Goal: Task Accomplishment & Management: Manage account settings

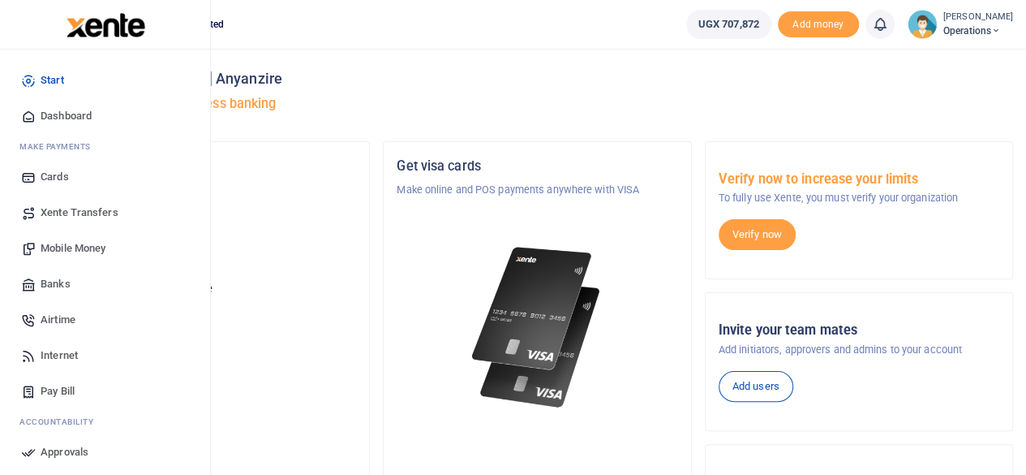
click at [94, 246] on span "Mobile Money" at bounding box center [73, 248] width 65 height 16
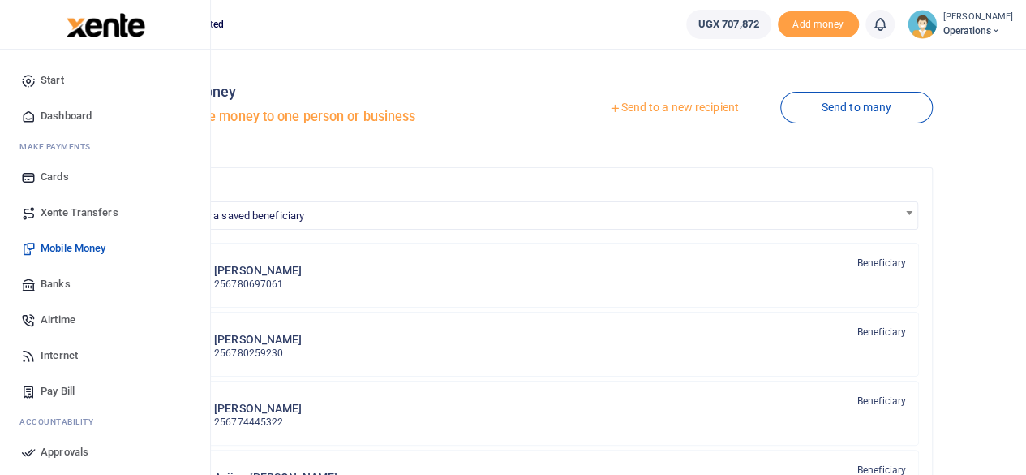
click at [59, 284] on span "Banks" at bounding box center [56, 284] width 30 height 16
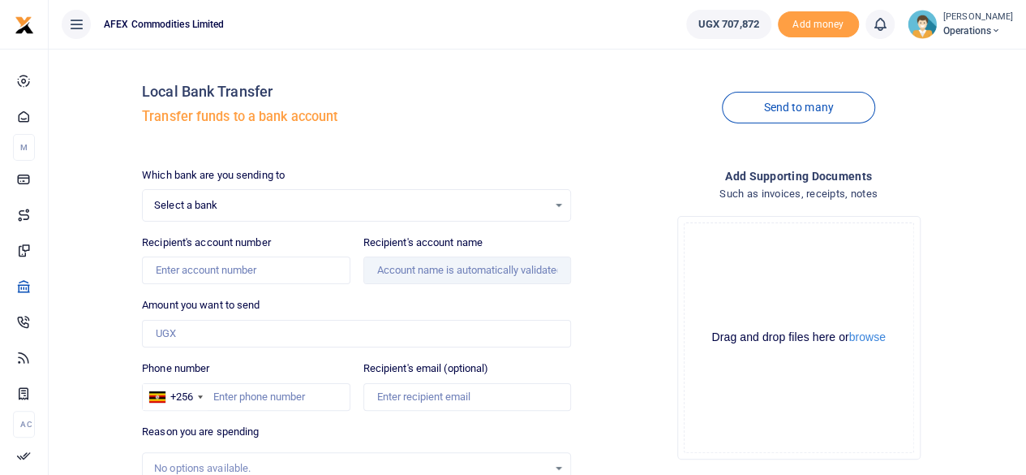
click at [251, 201] on span "Select a bank" at bounding box center [350, 205] width 393 height 16
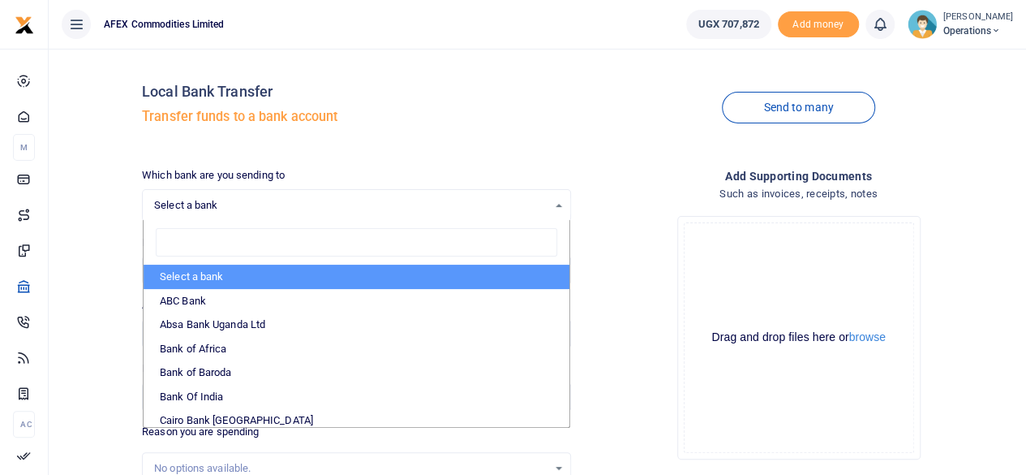
click at [464, 69] on div "Local Bank Transfer Transfer funds to a bank account" at bounding box center [356, 108] width 429 height 92
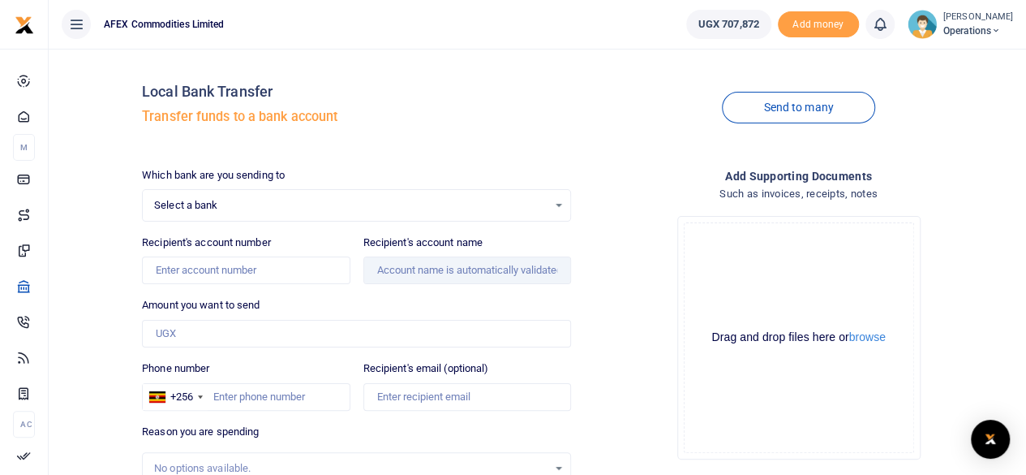
click at [203, 207] on span "Select a bank" at bounding box center [350, 205] width 393 height 16
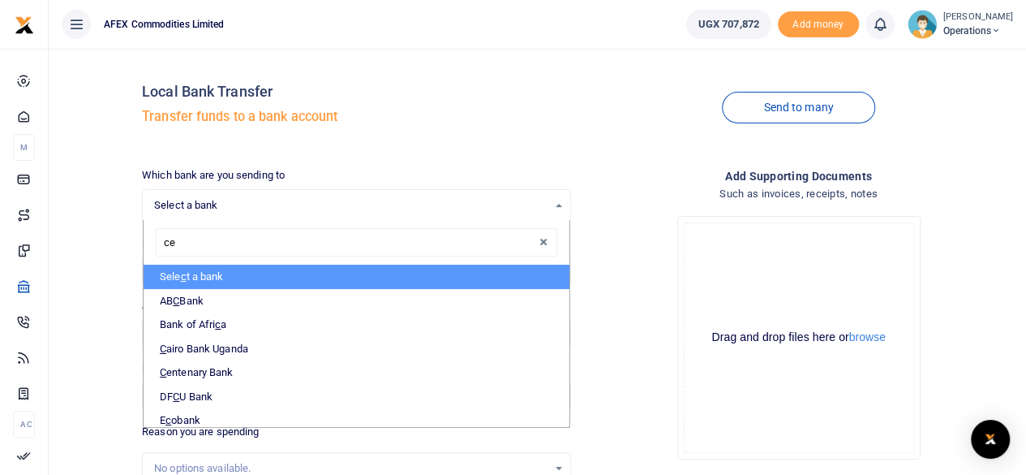
type input "cen"
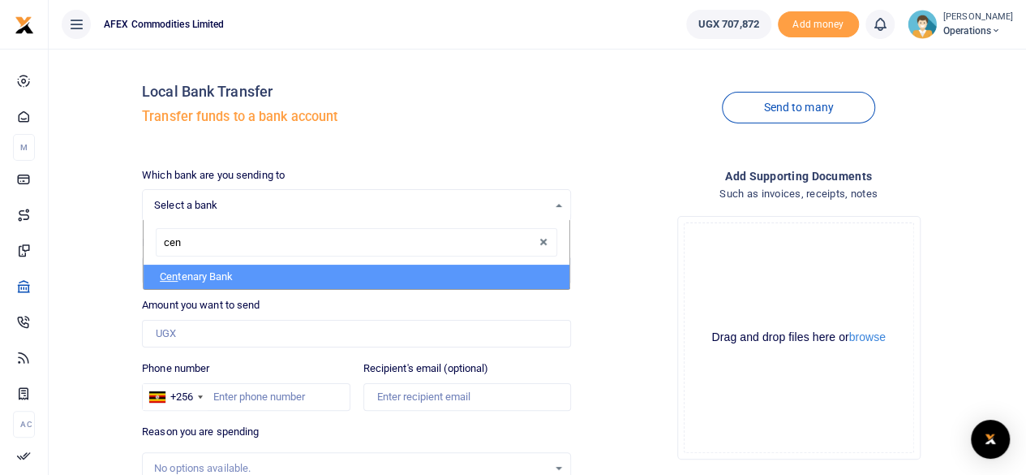
click at [233, 274] on li "Cen tenary Bank" at bounding box center [357, 276] width 426 height 24
select select "CENT"
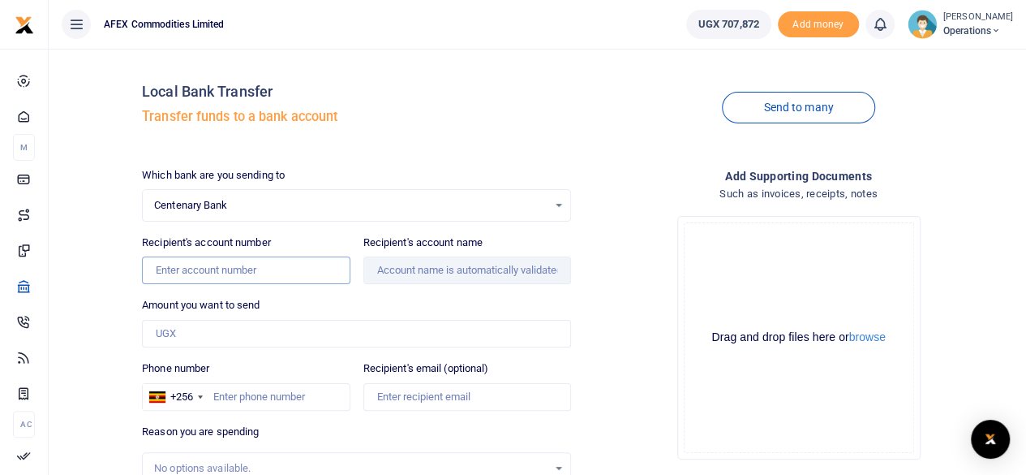
click at [233, 274] on input "Recipient's account number" at bounding box center [246, 270] width 208 height 28
type input "3202191741"
click at [477, 274] on input "Recipient's account name" at bounding box center [467, 270] width 208 height 28
type input "Norman Abaho Biraaro"
click at [250, 270] on input "3202191741" at bounding box center [246, 270] width 208 height 28
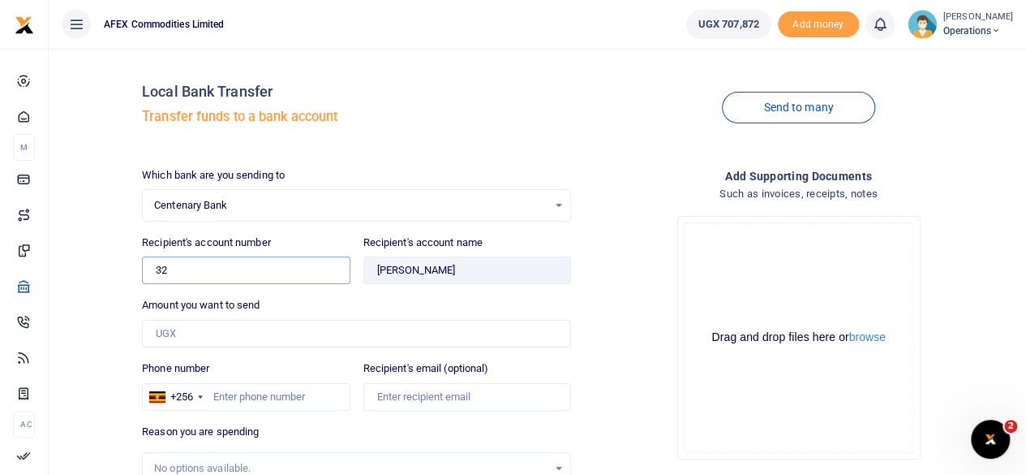
type input "3"
click at [508, 268] on input "Found" at bounding box center [467, 270] width 208 height 28
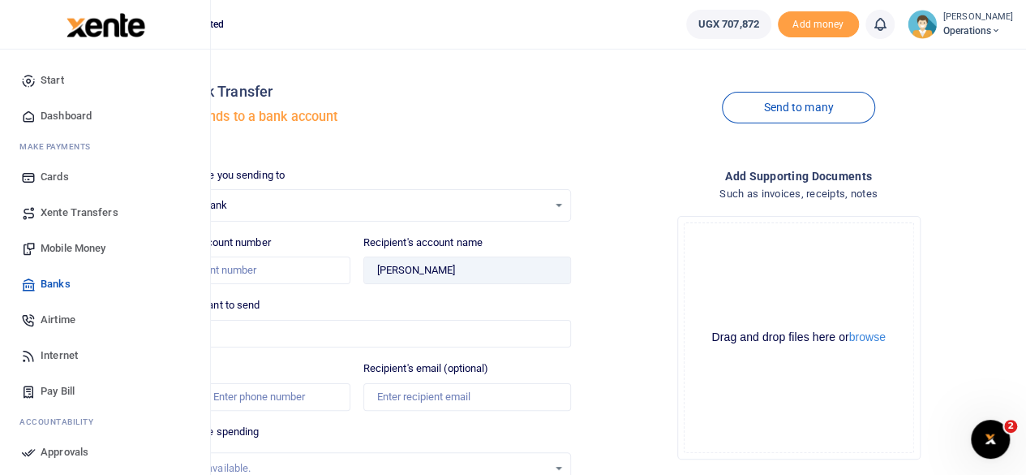
click at [57, 286] on span "Banks" at bounding box center [56, 284] width 30 height 16
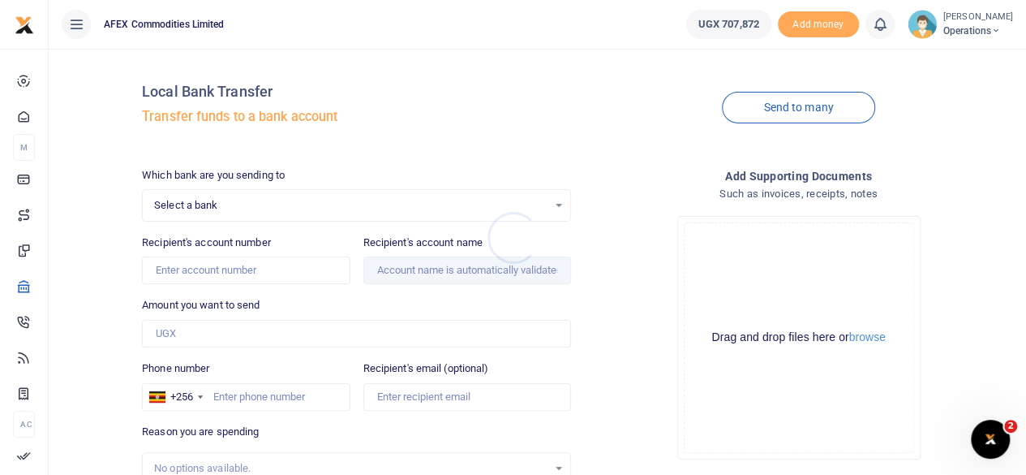
click at [217, 211] on div at bounding box center [513, 237] width 1026 height 475
click at [217, 211] on span "Select a bank" at bounding box center [350, 205] width 393 height 16
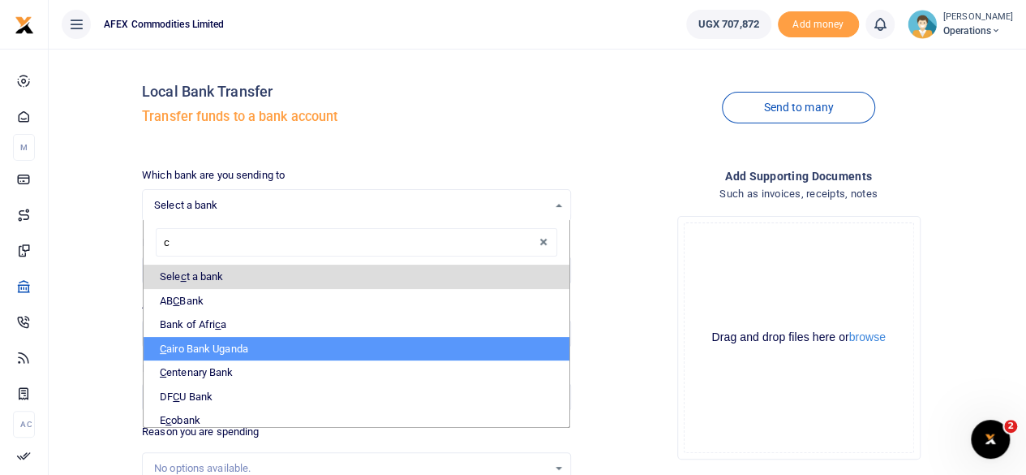
type input "ce"
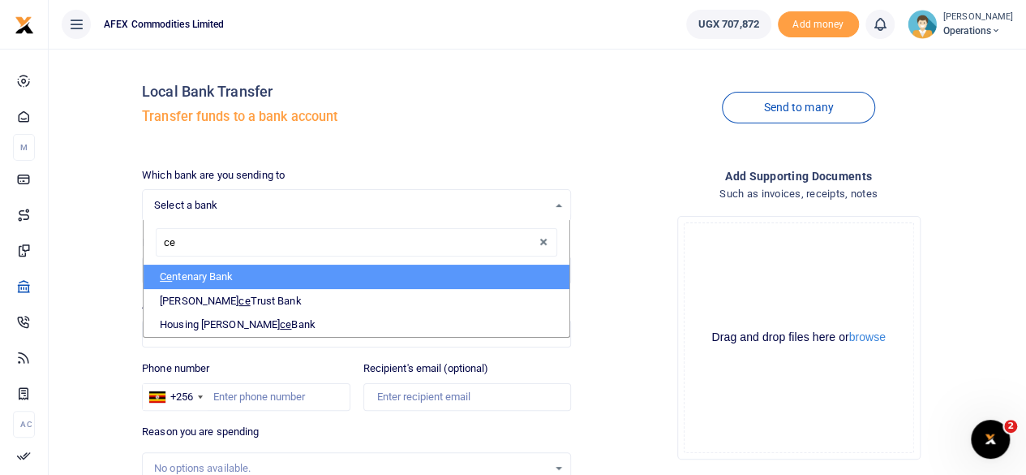
click at [235, 275] on li "Ce ntenary Bank" at bounding box center [357, 276] width 426 height 24
select select "CENT"
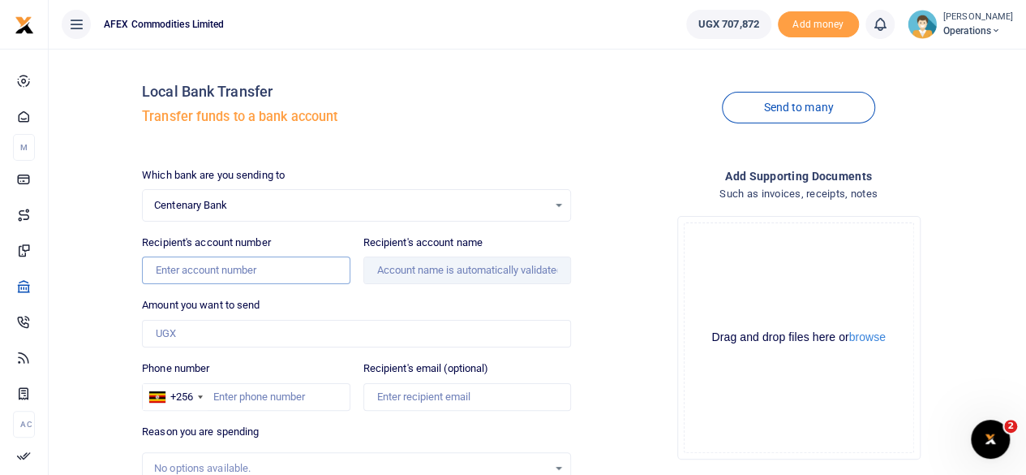
click at [235, 273] on input "Recipient's account number" at bounding box center [246, 270] width 208 height 28
type input "3100102838"
click at [420, 276] on input "Recipient's account name" at bounding box center [467, 270] width 208 height 28
type input "Atroks Services Limited"
click at [251, 324] on input "Amount you want to send" at bounding box center [356, 334] width 429 height 28
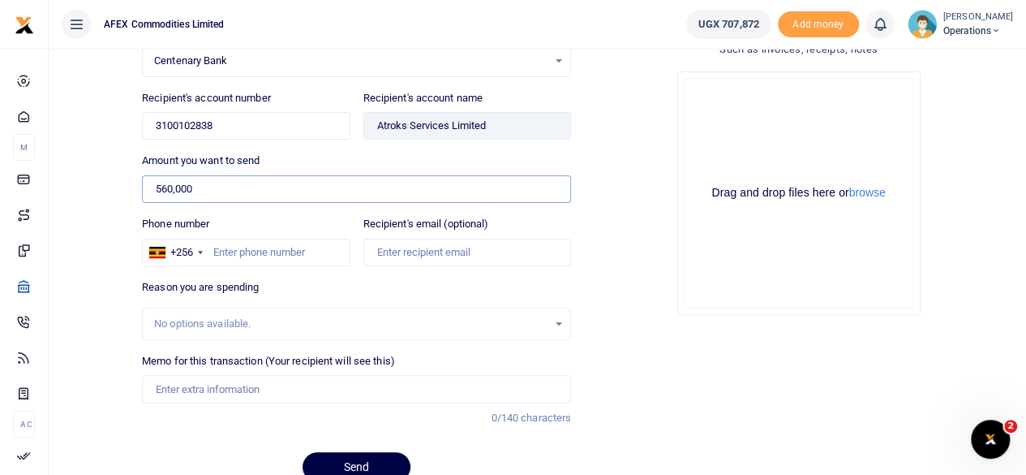
scroll to position [151, 0]
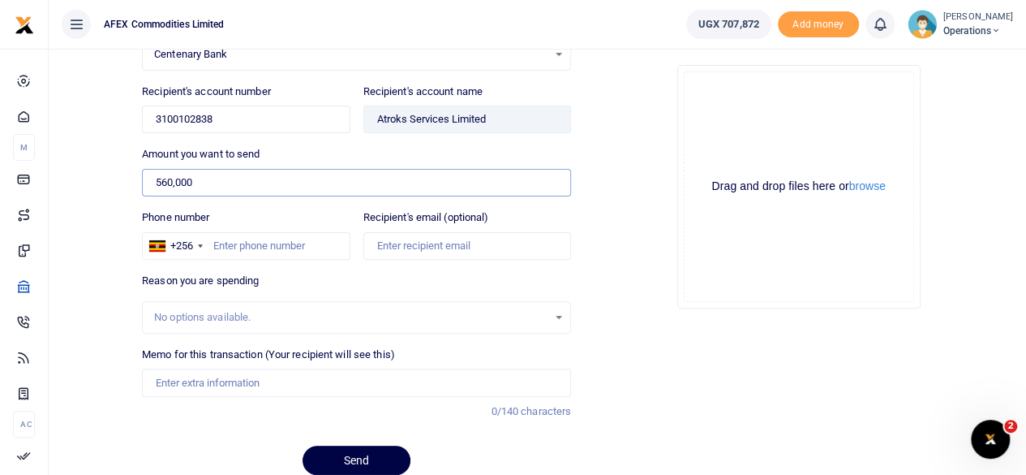
type input "560,000"
click at [350, 372] on input "Memo for this transaction (Your recipient will see this)" at bounding box center [356, 382] width 429 height 28
type input "J"
type input "AFEX Atroks securityJune 2025 balance payment"
click at [287, 239] on input "Phone number" at bounding box center [246, 246] width 208 height 28
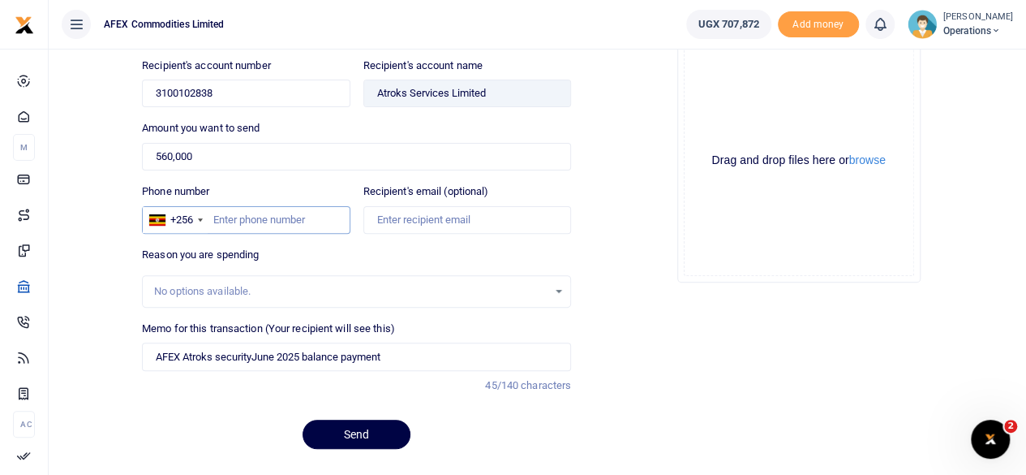
scroll to position [183, 0]
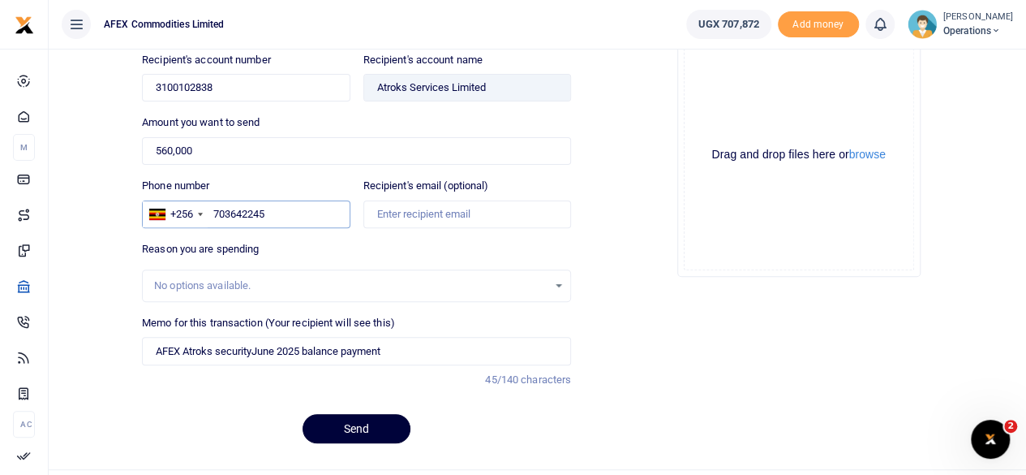
type input "703642245"
click at [353, 429] on button "Send" at bounding box center [357, 428] width 108 height 29
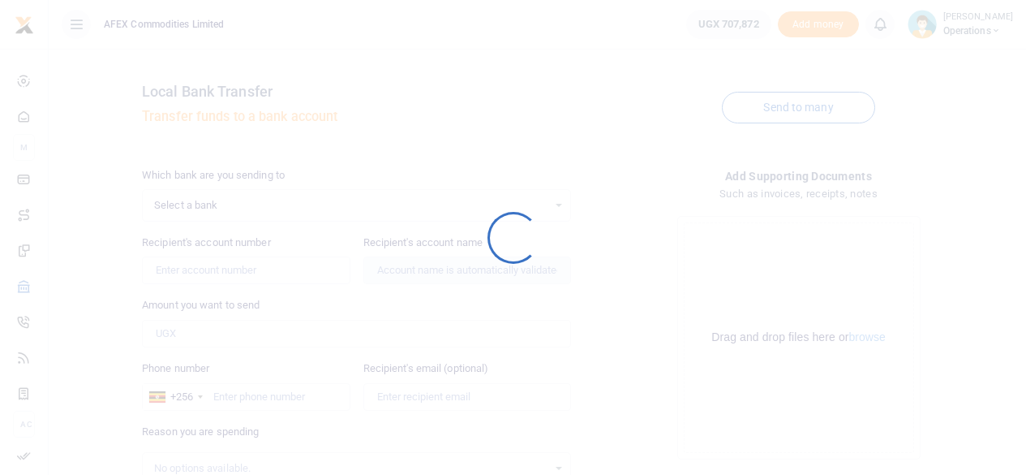
scroll to position [183, 0]
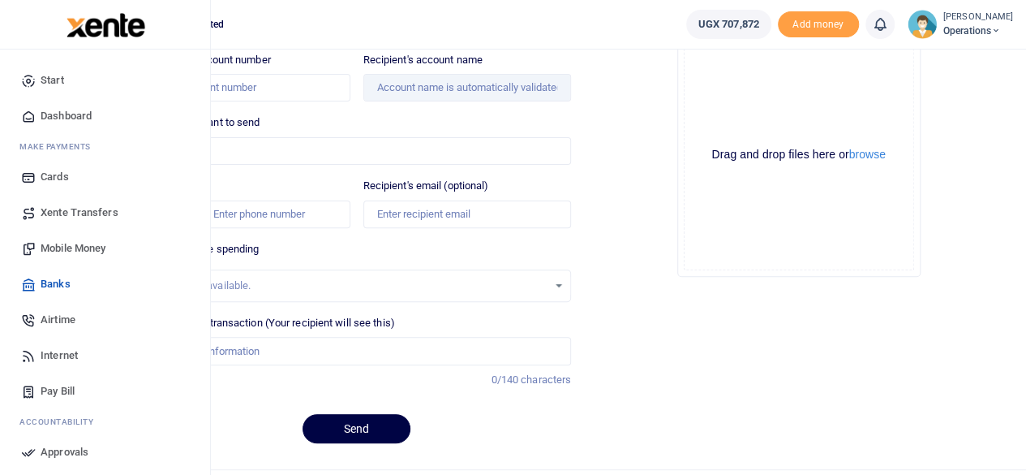
click at [83, 116] on span "Dashboard" at bounding box center [66, 116] width 51 height 16
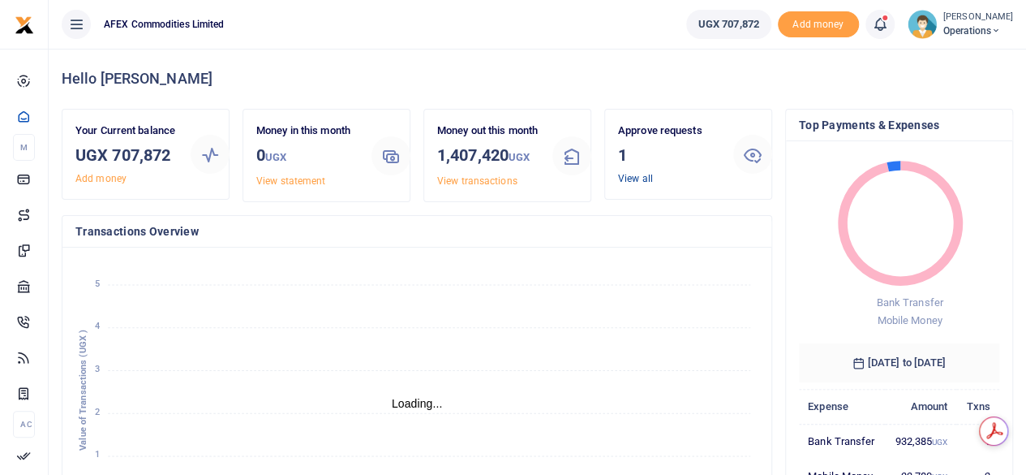
scroll to position [13, 13]
click at [625, 175] on link "View all" at bounding box center [635, 178] width 35 height 11
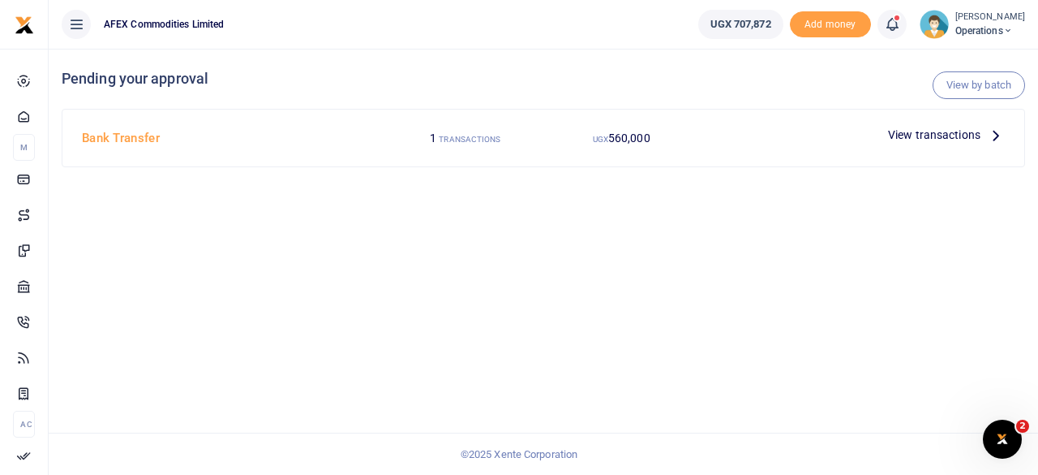
click at [908, 134] on span "View transactions" at bounding box center [934, 135] width 92 height 18
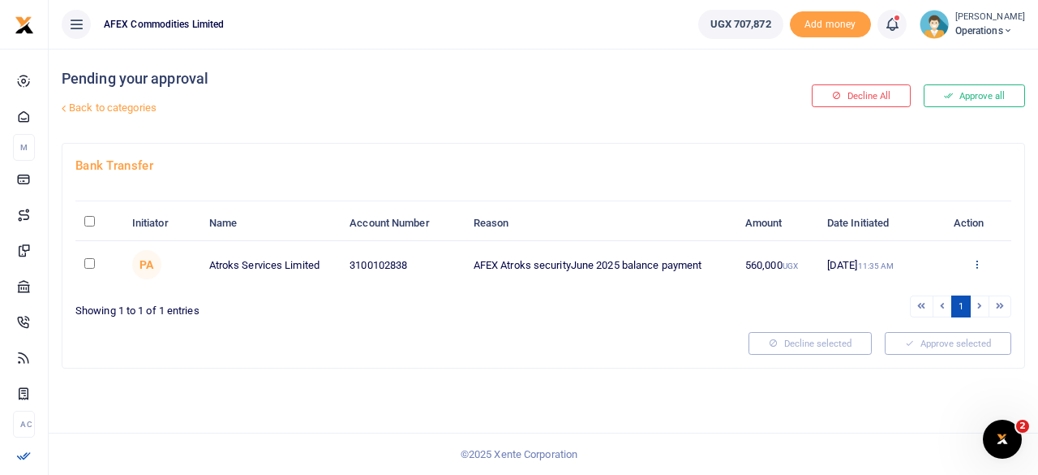
click at [978, 260] on icon at bounding box center [977, 263] width 11 height 11
click at [920, 281] on link "Approve" at bounding box center [917, 290] width 128 height 23
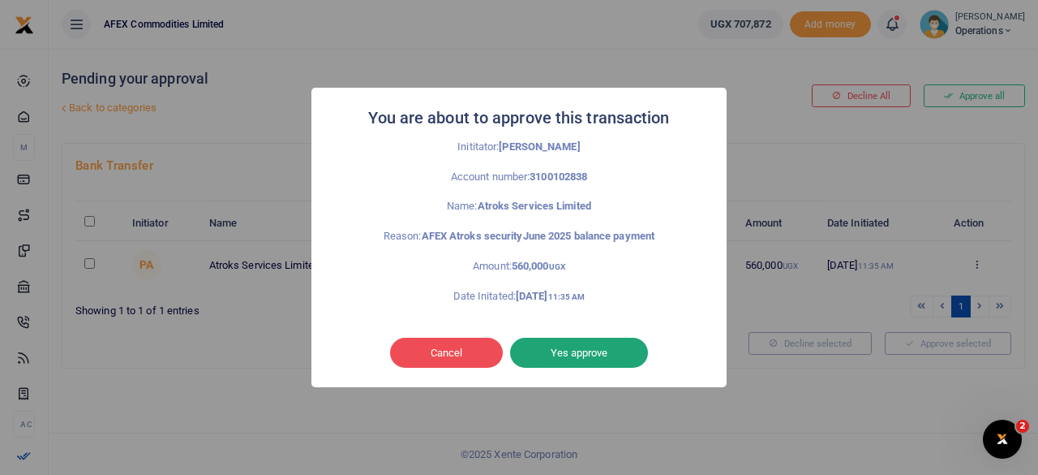
click at [576, 361] on button "Yes approve" at bounding box center [579, 352] width 138 height 31
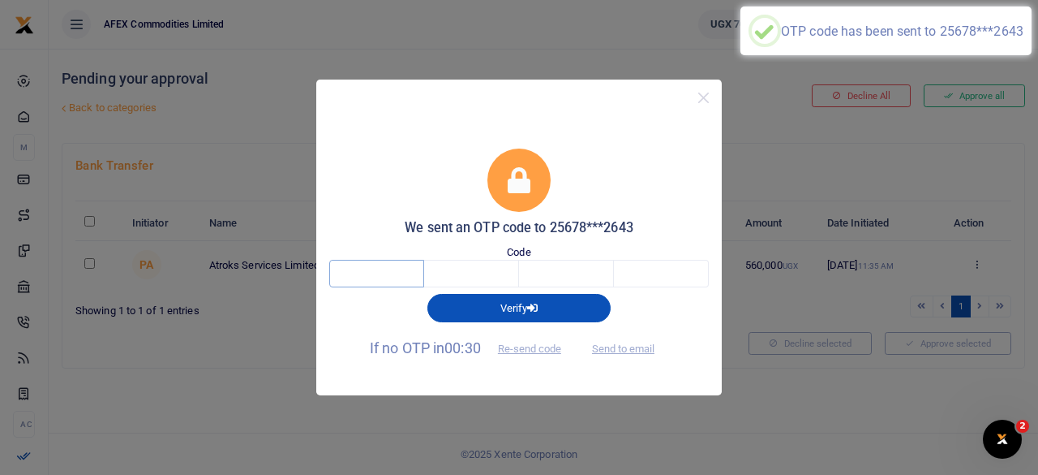
click at [381, 275] on input "text" at bounding box center [376, 274] width 95 height 28
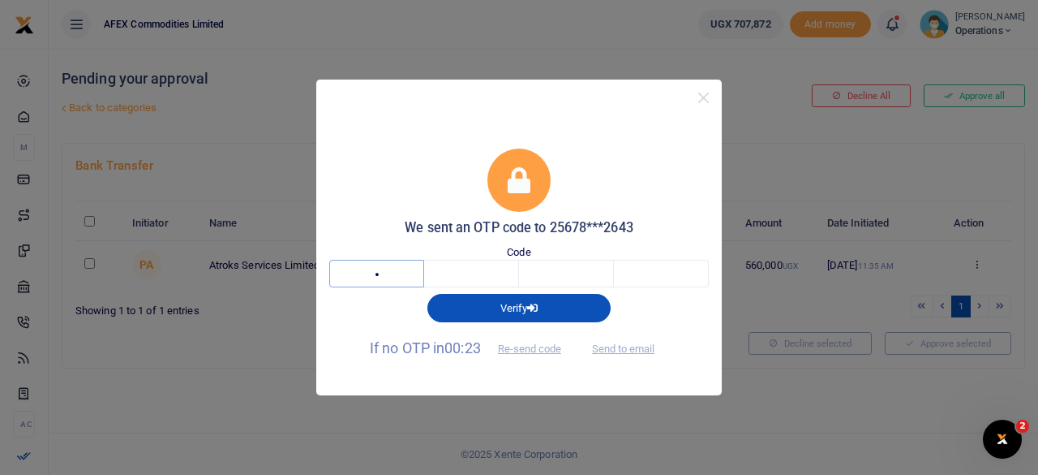
type input "3"
type input "8"
type input "3"
type input "0"
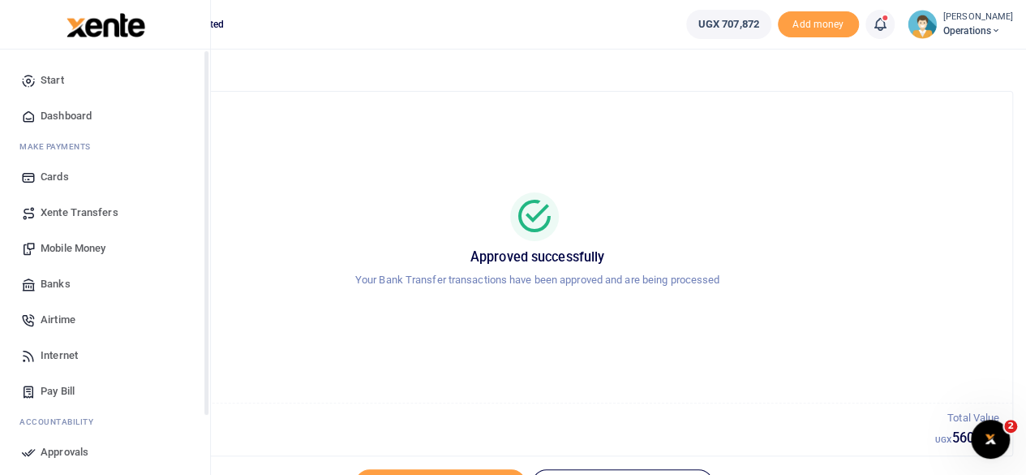
click at [81, 110] on span "Dashboard" at bounding box center [66, 116] width 51 height 16
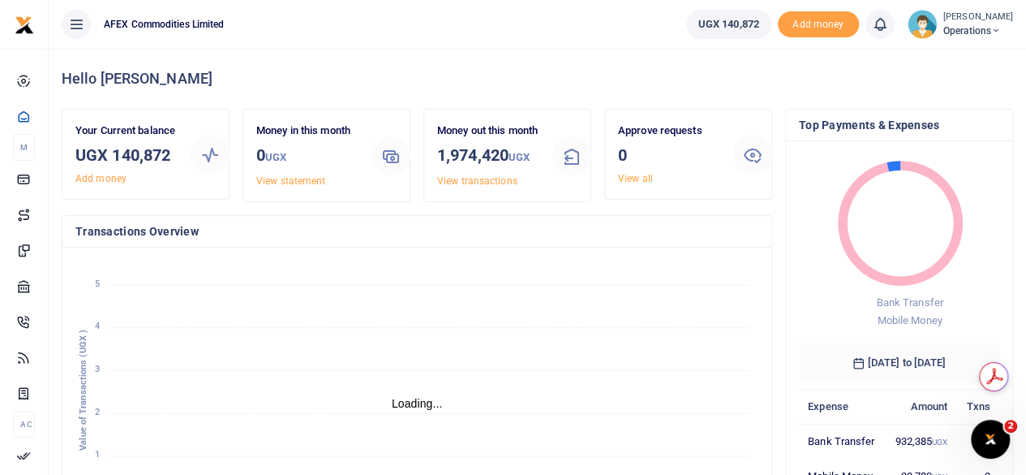
scroll to position [13, 13]
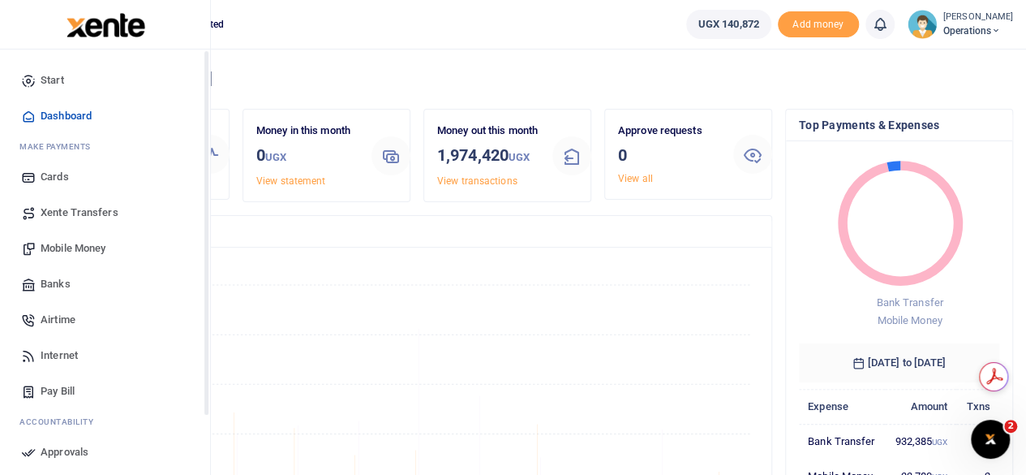
click at [55, 112] on span "Dashboard" at bounding box center [66, 116] width 51 height 16
